Goal: Use online tool/utility: Utilize a website feature to perform a specific function

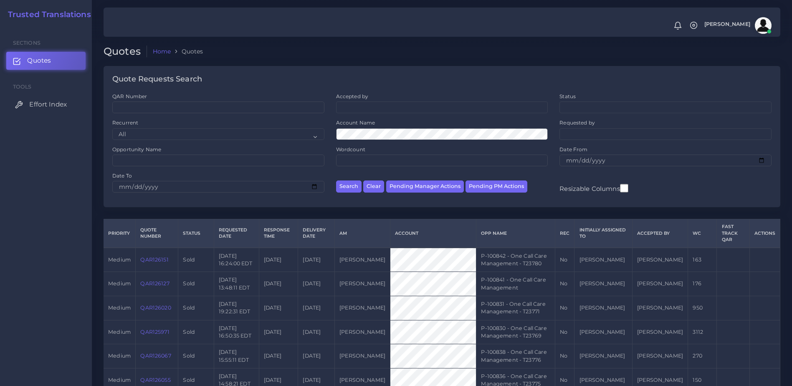
click at [46, 99] on link "Effort Index" at bounding box center [45, 105] width 79 height 18
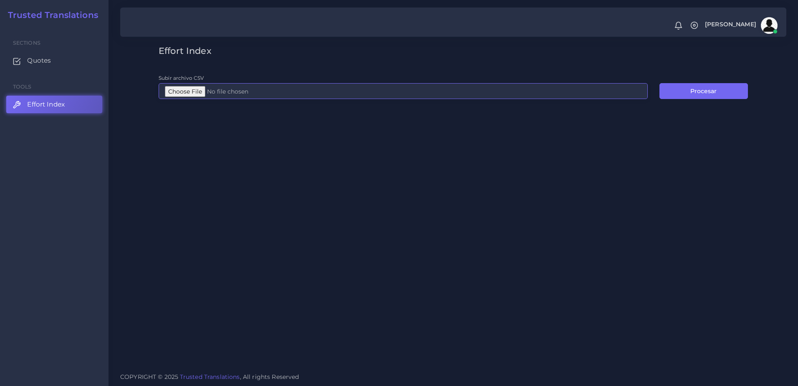
click at [195, 87] on input "Subir archivo CSV" at bounding box center [403, 91] width 489 height 16
type input "C:\fakepath\Logfile 17.csv"
click at [705, 88] on button "Procesar" at bounding box center [704, 91] width 89 height 16
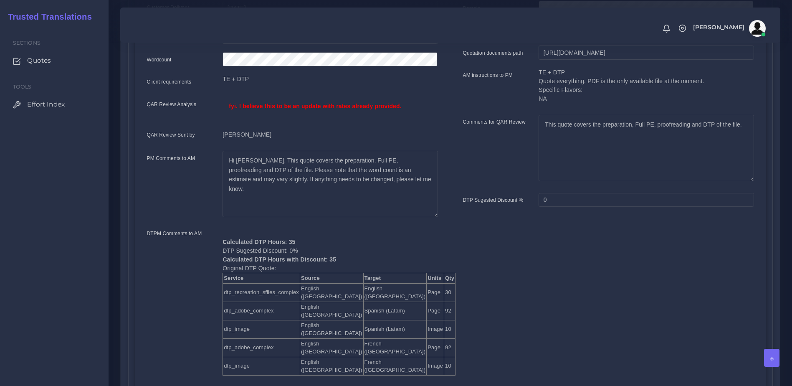
scroll to position [273, 0]
